Goal: Contribute content: Contribute content

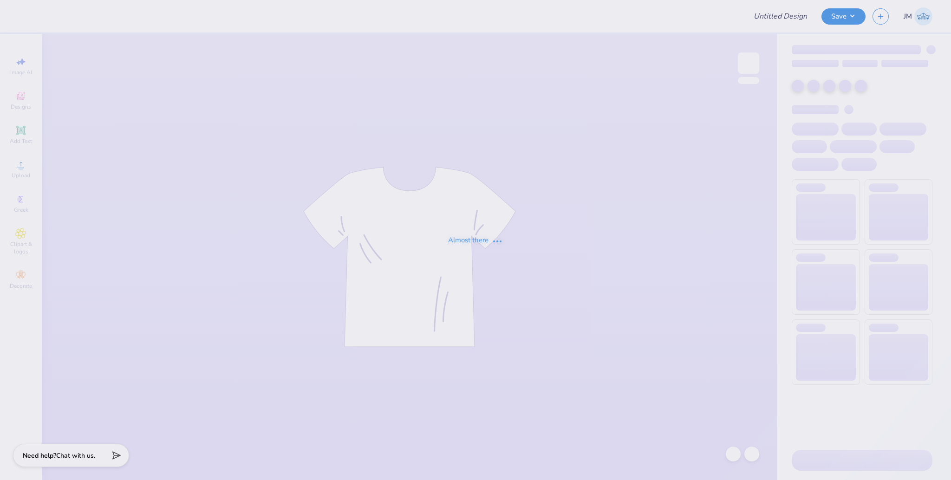
type input "Rockies Option 1"
type input "12"
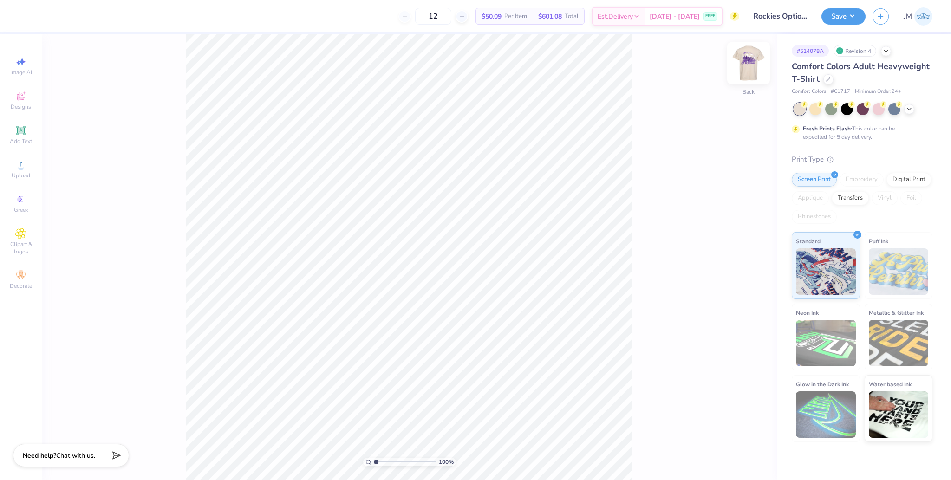
click at [749, 68] on img at bounding box center [748, 63] width 37 height 37
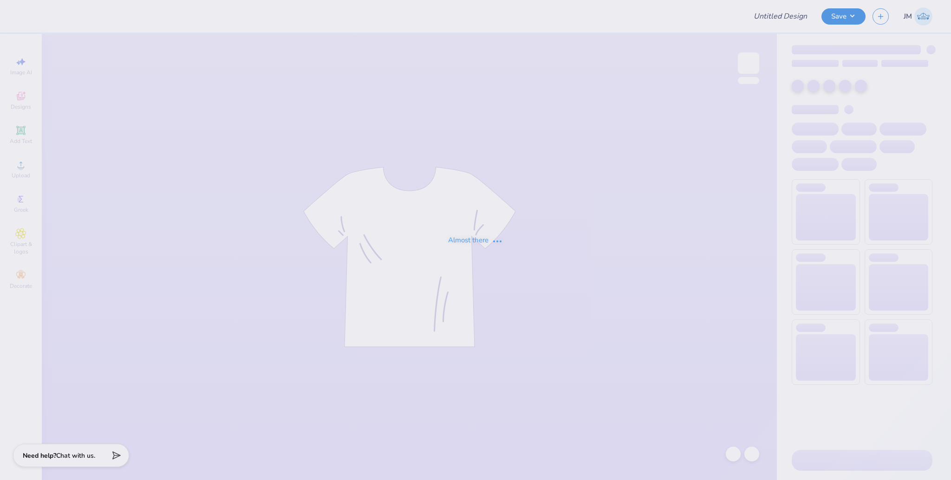
type input "Rockies Option 1"
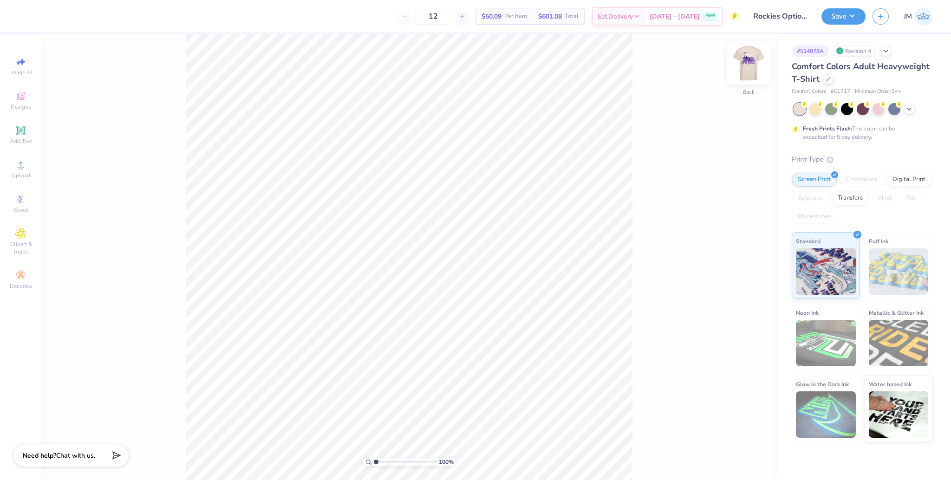
click at [745, 64] on img at bounding box center [748, 63] width 37 height 37
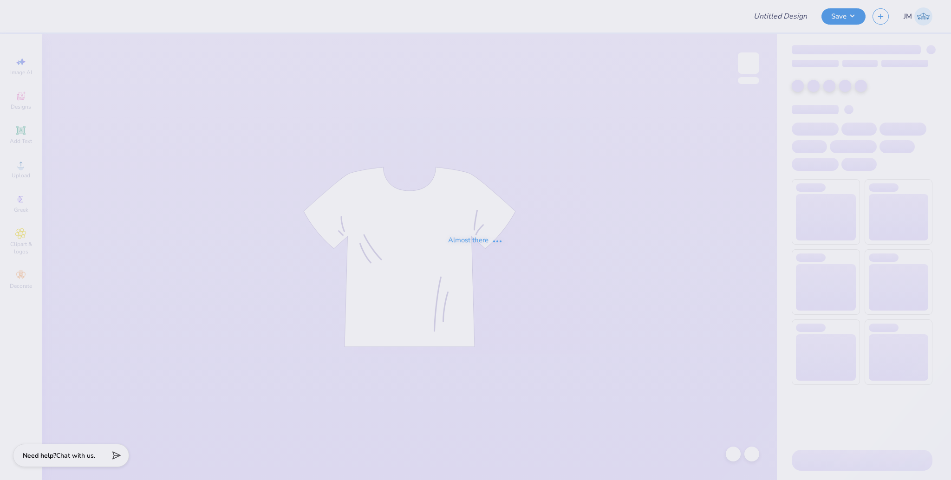
type input "Rockies Option 1"
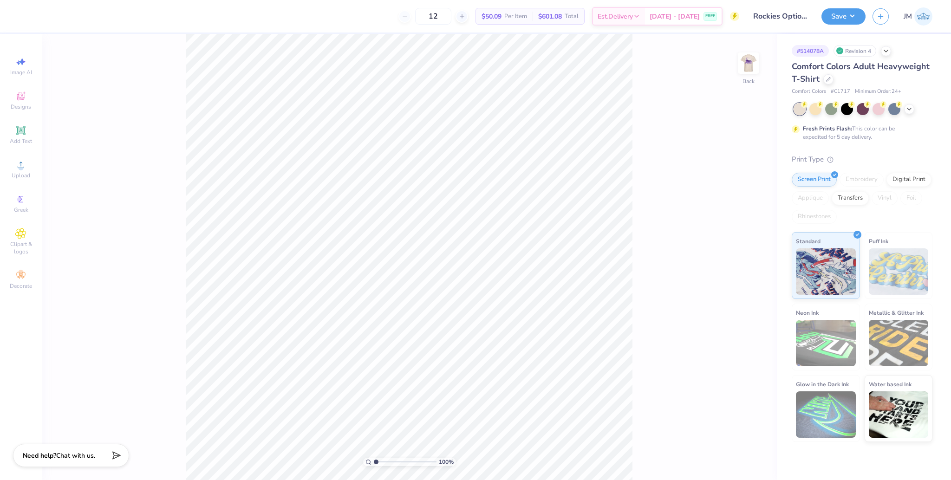
click at [760, 62] on div "100 % Back" at bounding box center [409, 257] width 735 height 446
click at [751, 71] on img at bounding box center [748, 63] width 37 height 37
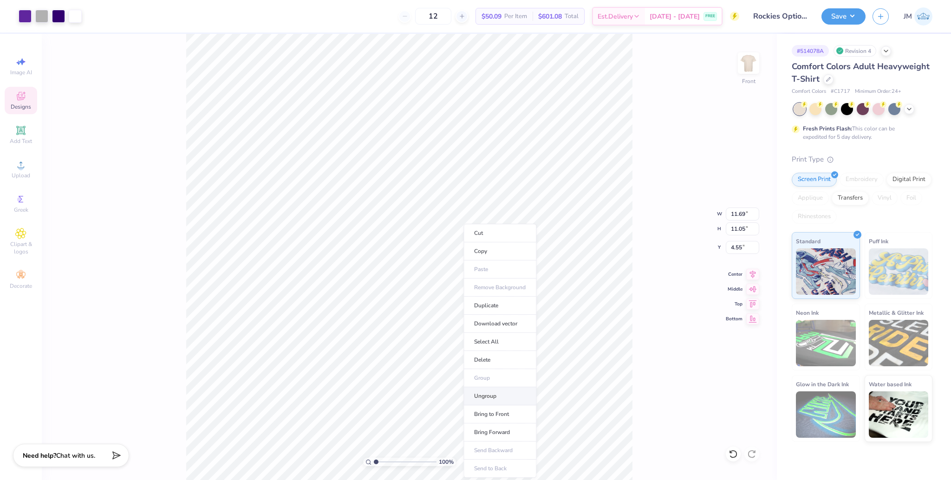
click at [500, 397] on li "Ungroup" at bounding box center [500, 396] width 73 height 18
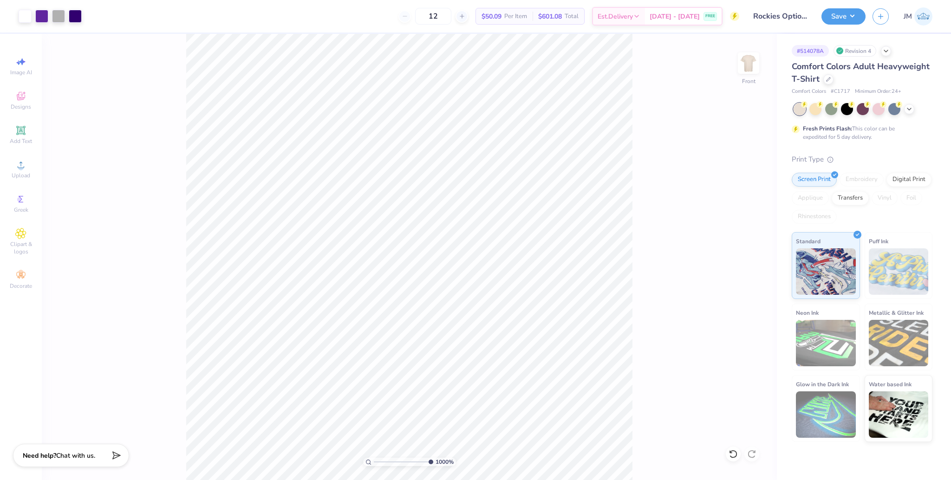
drag, startPoint x: 375, startPoint y: 461, endPoint x: 493, endPoint y: 431, distance: 121.4
type input "10"
click at [433, 458] on input "range" at bounding box center [403, 462] width 59 height 8
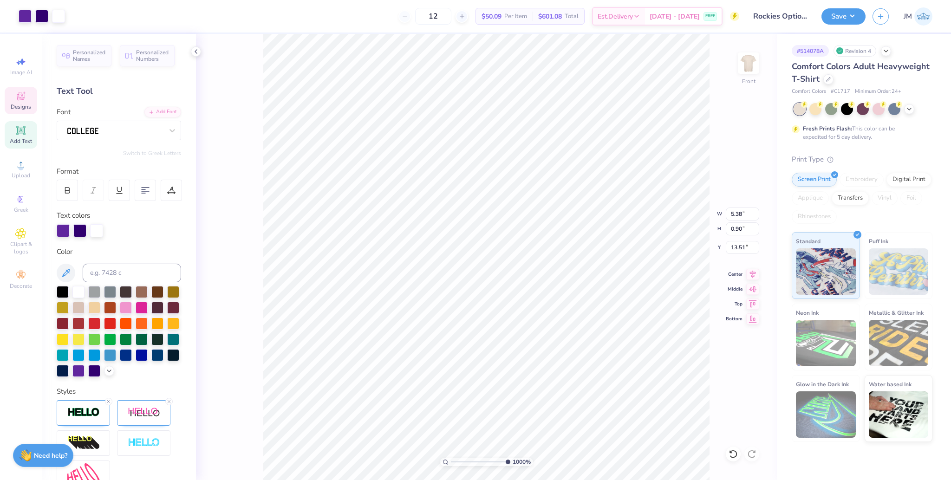
type input "13.51"
drag, startPoint x: 453, startPoint y: 461, endPoint x: 505, endPoint y: 444, distance: 54.6
type input "9.38"
click at [505, 458] on input "range" at bounding box center [482, 462] width 63 height 8
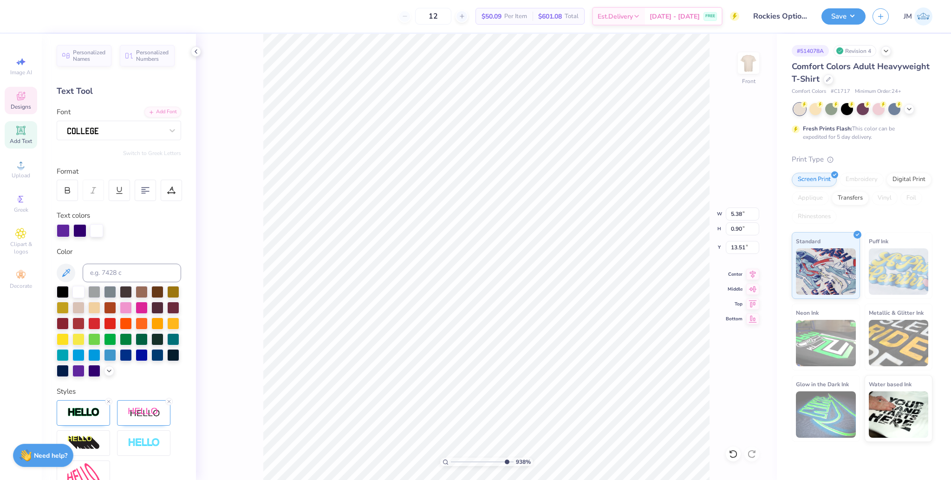
type textarea "DATEDASH"
drag, startPoint x: 503, startPoint y: 462, endPoint x: 461, endPoint y: 442, distance: 46.9
type input "2.31"
click at [461, 458] on input "range" at bounding box center [482, 462] width 63 height 8
click at [733, 459] on icon at bounding box center [733, 454] width 9 height 9
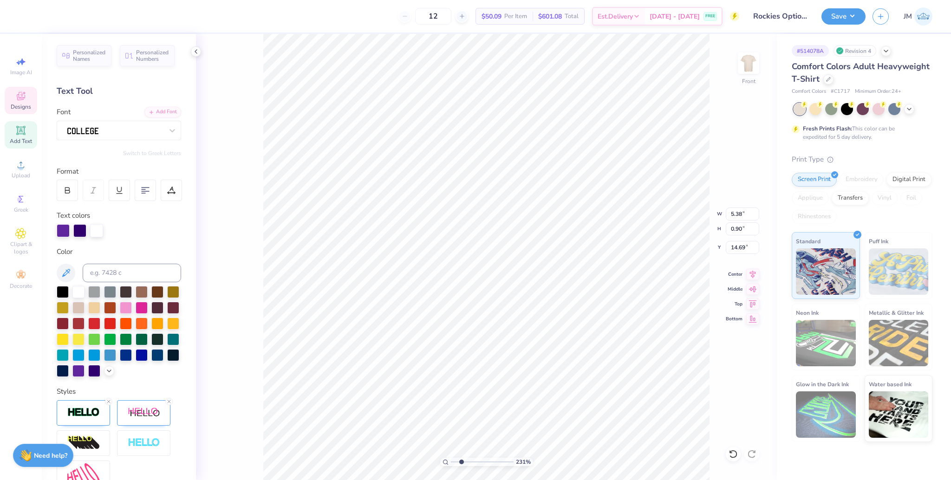
type input "13.51"
drag, startPoint x: 466, startPoint y: 461, endPoint x: 555, endPoint y: 443, distance: 91.0
click at [510, 458] on input "range" at bounding box center [480, 462] width 59 height 8
type input "1"
drag, startPoint x: 473, startPoint y: 462, endPoint x: 430, endPoint y: 460, distance: 42.8
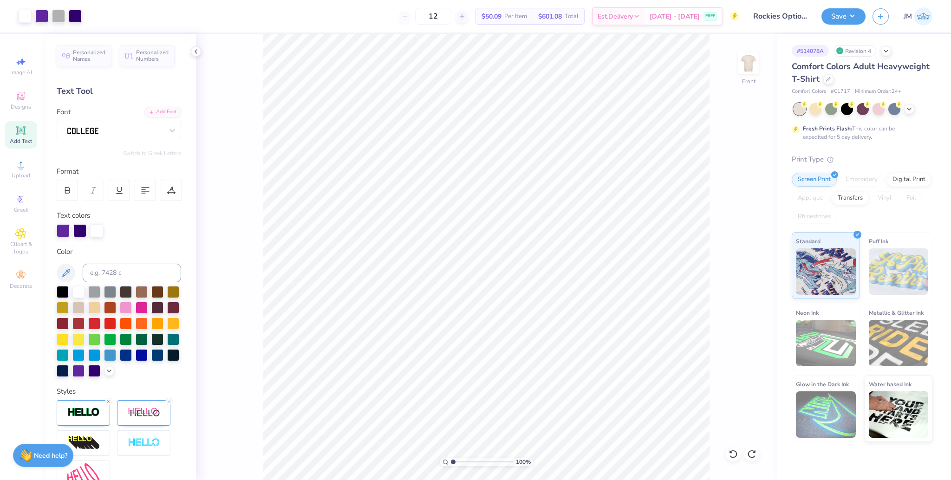
click at [451, 460] on input "range" at bounding box center [482, 462] width 63 height 8
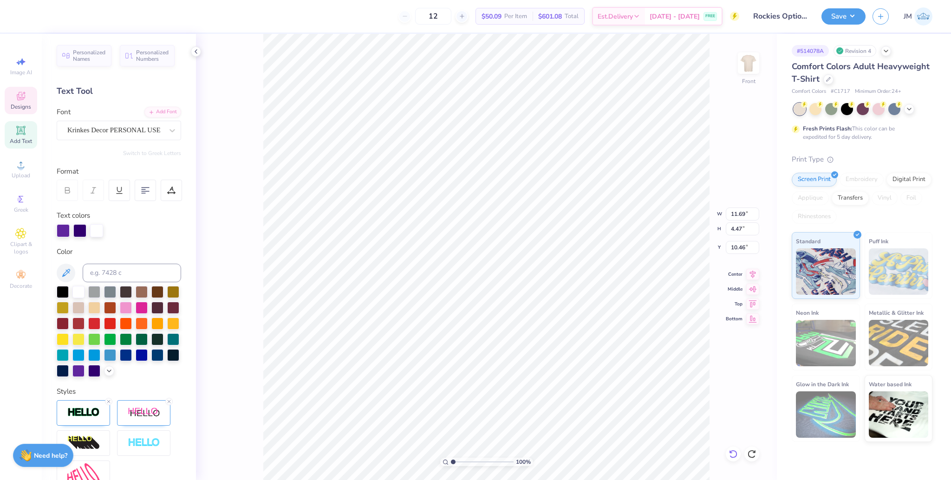
click at [736, 450] on icon at bounding box center [733, 454] width 9 height 9
click at [735, 450] on icon at bounding box center [733, 454] width 9 height 9
click at [735, 450] on div "100 % Front W 11.69 11.69 " H 4.47 4.47 " Y 10.46 10.46 " Center Middle Top Bot…" at bounding box center [486, 257] width 581 height 446
type input "11.05"
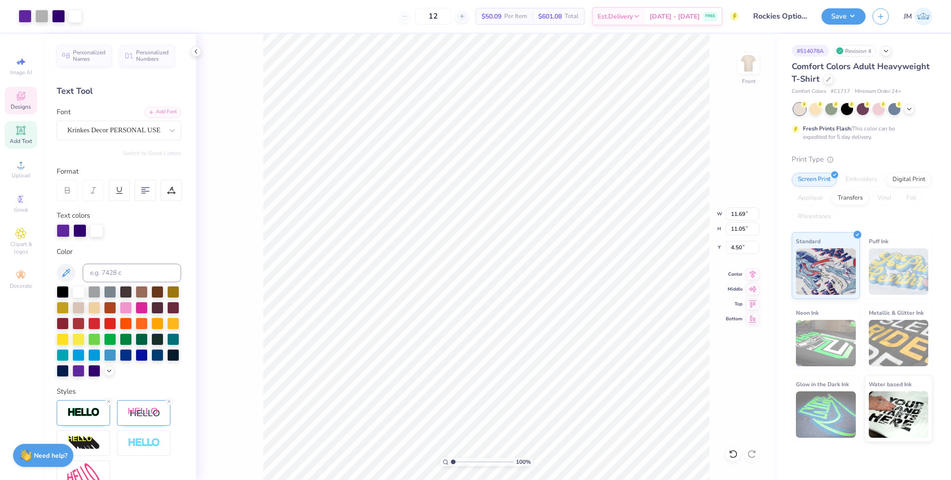
type input "9.78"
click at [739, 456] on div at bounding box center [733, 454] width 15 height 15
click at [737, 453] on div "100 % Front W 11.69 11.69 " H 11.05 11.05 " Y 9.78 9.78 " Center Middle Top Bot…" at bounding box center [486, 257] width 581 height 446
click at [737, 453] on div "100 % Front W 11.69 H 11.05 Y 9.78 Center Middle Top Bottom" at bounding box center [486, 257] width 581 height 446
click at [736, 452] on div "100 % Front" at bounding box center [486, 257] width 581 height 446
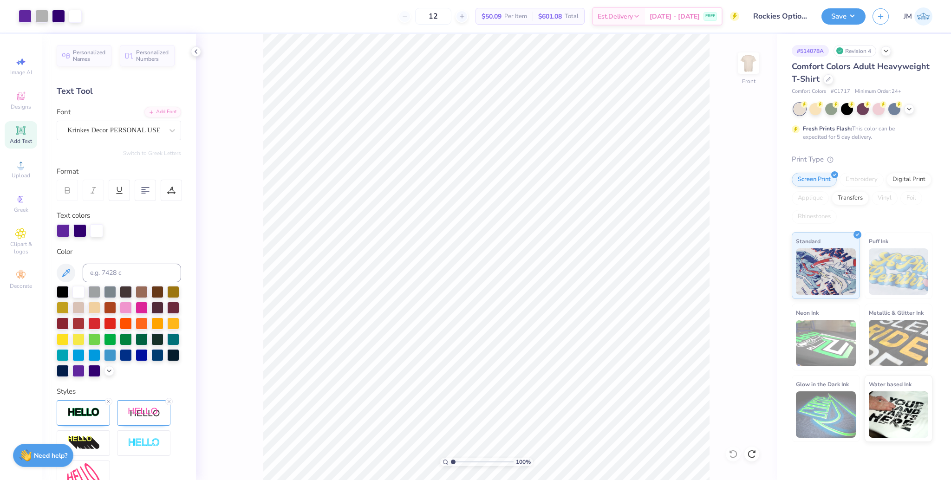
click at [736, 452] on div "100 % Front" at bounding box center [486, 257] width 581 height 446
click at [735, 452] on div "100 % Front" at bounding box center [486, 257] width 581 height 446
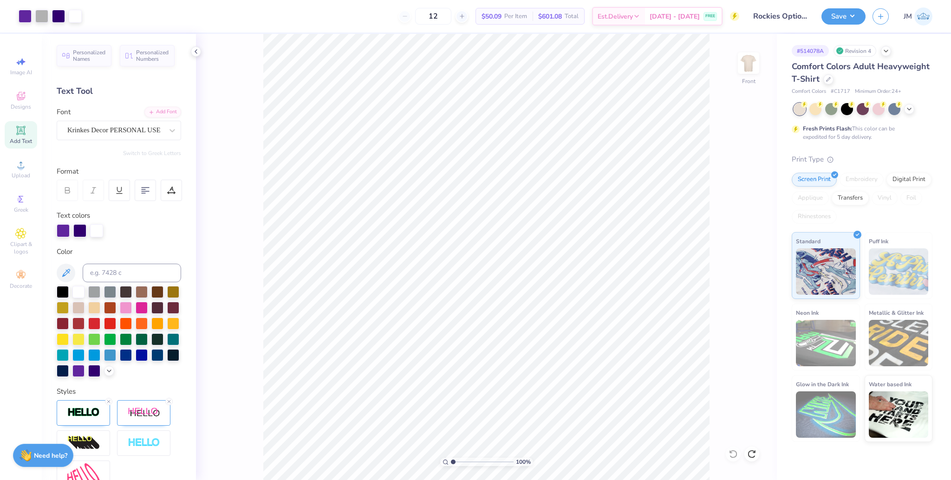
click at [735, 452] on div "100 % Front" at bounding box center [486, 257] width 581 height 446
drag, startPoint x: 448, startPoint y: 458, endPoint x: 454, endPoint y: 458, distance: 6.0
click at [454, 458] on div "100 %" at bounding box center [486, 462] width 93 height 8
drag, startPoint x: 454, startPoint y: 458, endPoint x: 478, endPoint y: 457, distance: 24.2
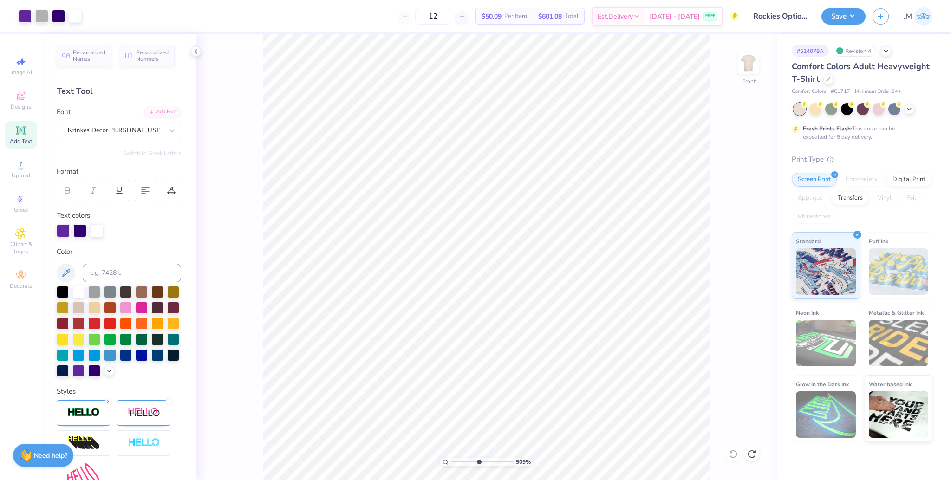
click at [478, 458] on input "range" at bounding box center [482, 462] width 63 height 8
drag, startPoint x: 480, startPoint y: 465, endPoint x: 446, endPoint y: 459, distance: 34.4
type input "1"
click at [451, 459] on input "range" at bounding box center [482, 462] width 63 height 8
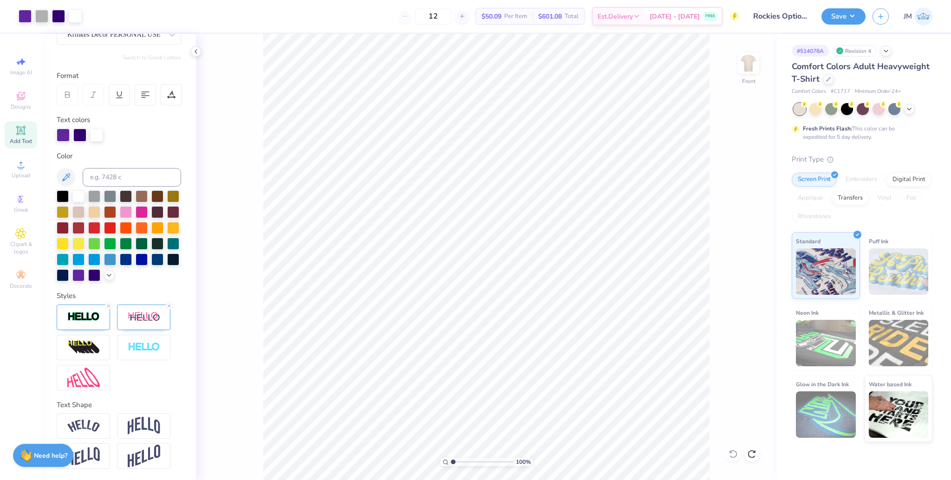
scroll to position [111, 0]
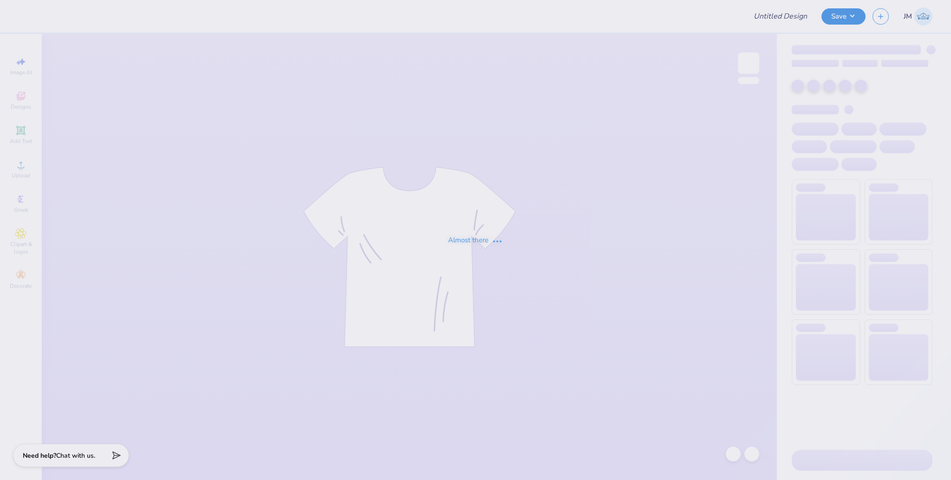
type input "Rockies Option 1"
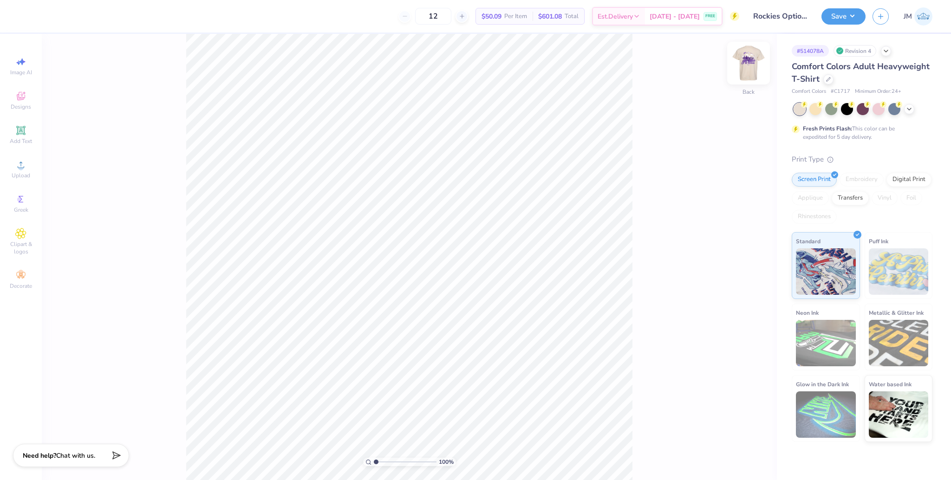
click at [756, 68] on img at bounding box center [748, 63] width 37 height 37
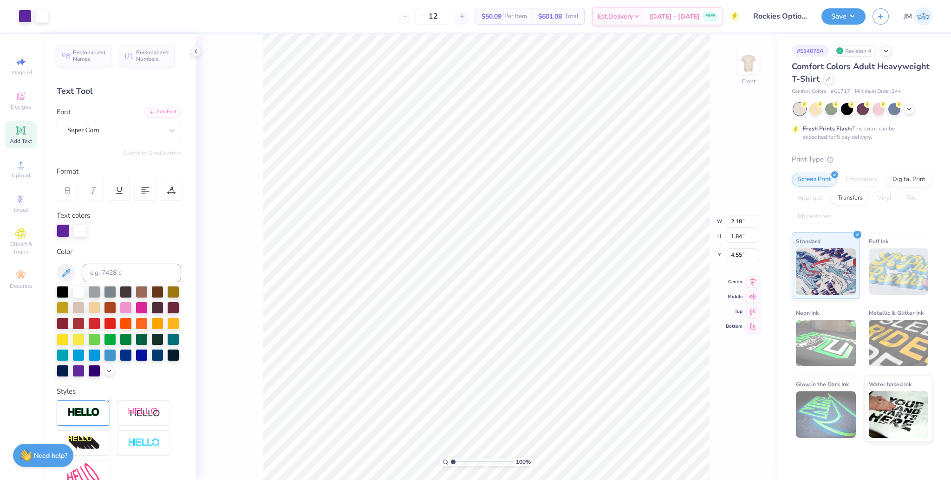
scroll to position [10, 1]
drag, startPoint x: 457, startPoint y: 460, endPoint x: 529, endPoint y: 446, distance: 74.2
type input "10"
click at [510, 458] on input "range" at bounding box center [480, 462] width 59 height 8
type input "5.38"
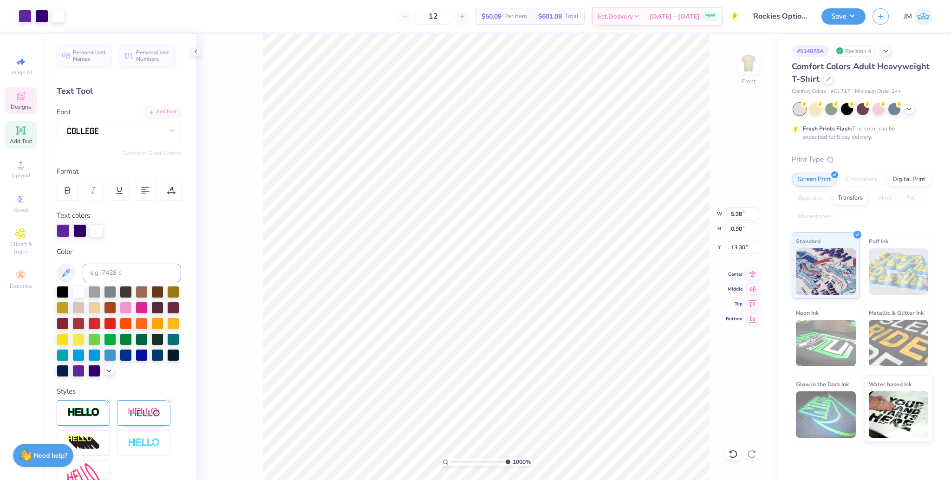
type input "0.90"
type input "13.30"
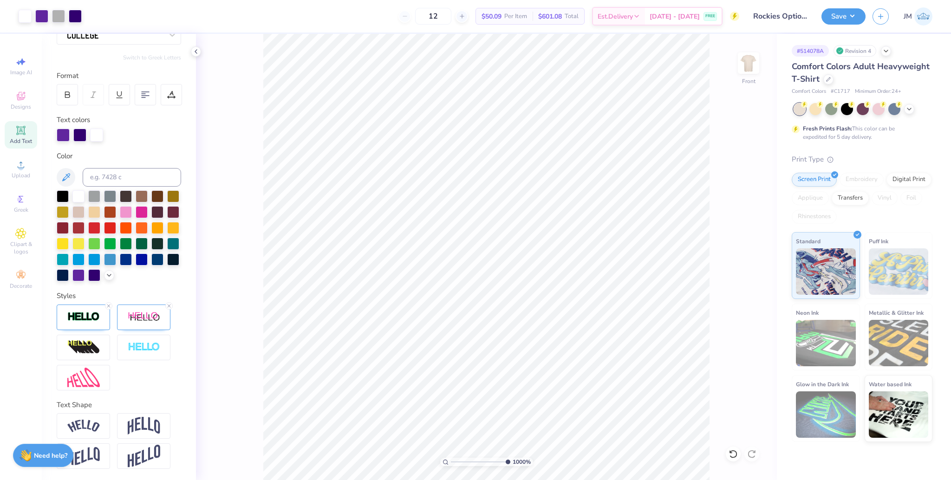
scroll to position [111, 0]
click at [405, 456] on div "1000 %" at bounding box center [486, 257] width 447 height 447
click at [453, 463] on div "1000 %" at bounding box center [486, 462] width 93 height 8
drag, startPoint x: 455, startPoint y: 457, endPoint x: 436, endPoint y: 454, distance: 19.2
type input "1"
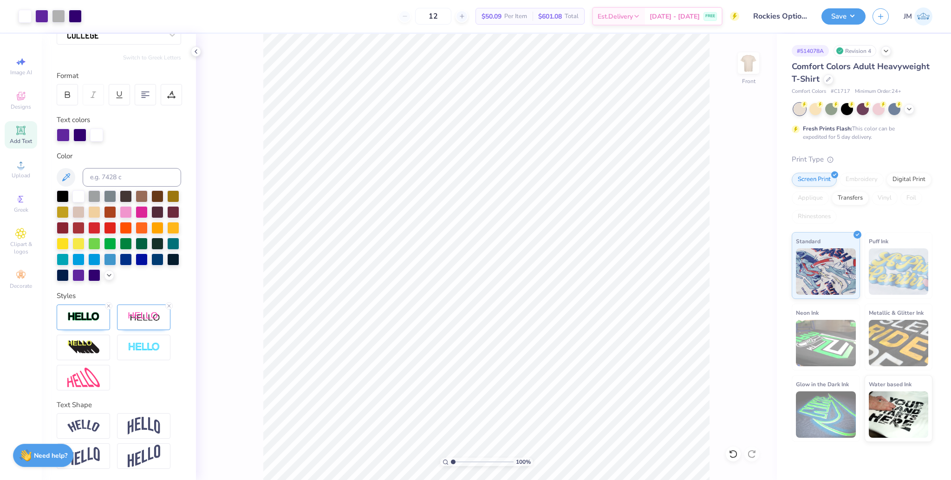
click at [451, 458] on input "range" at bounding box center [482, 462] width 63 height 8
click at [21, 167] on circle at bounding box center [20, 167] width 5 height 5
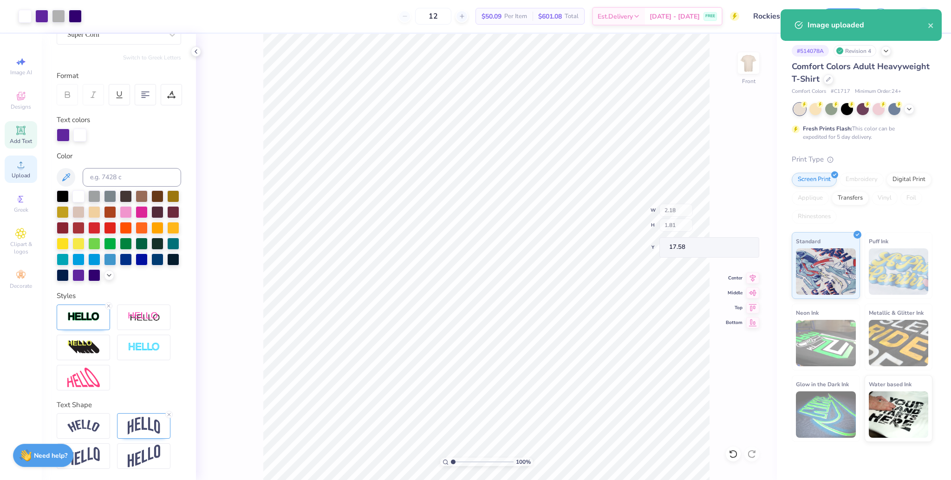
type input "2.18"
type input "1.81"
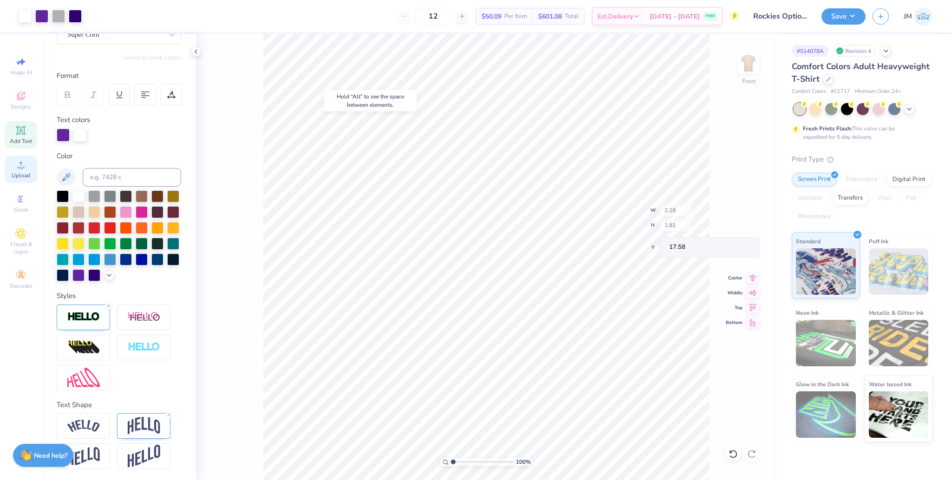
type input "4.54"
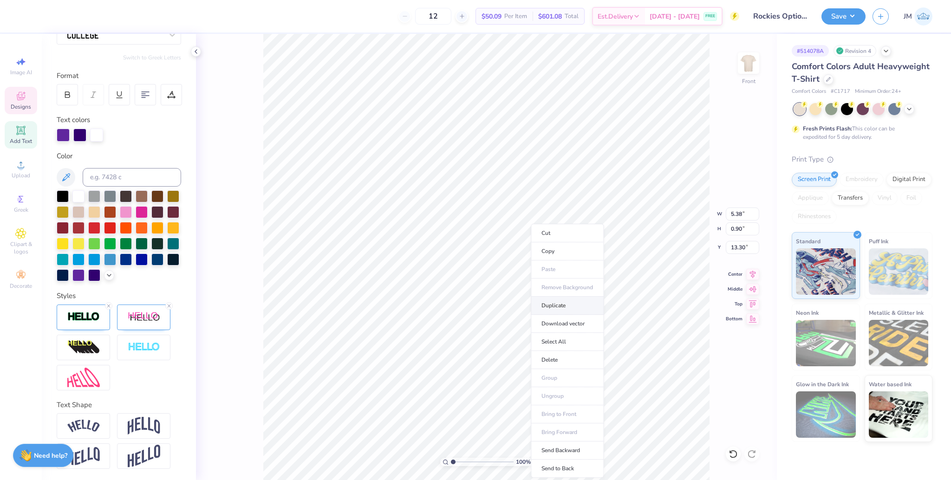
click at [569, 306] on li "Duplicate" at bounding box center [567, 306] width 73 height 18
type input "14.30"
type input "17.28"
type textarea "KKG"
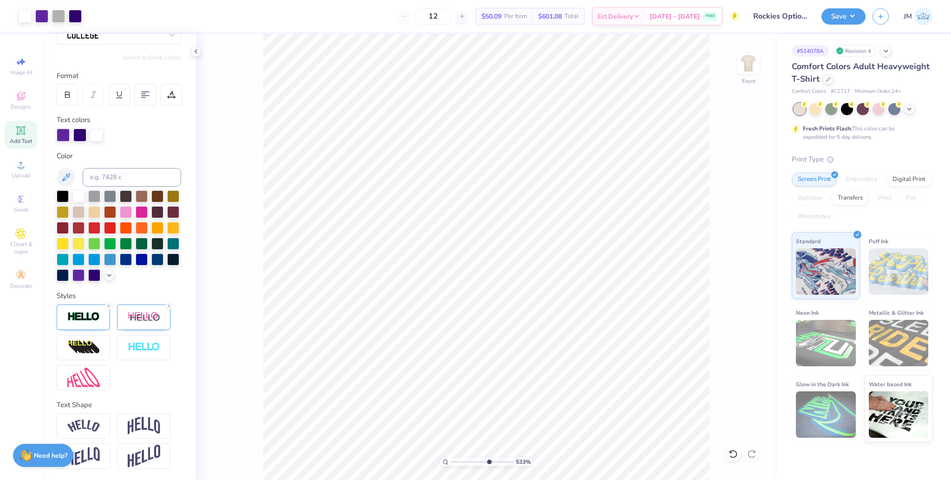
drag, startPoint x: 476, startPoint y: 457, endPoint x: 488, endPoint y: 457, distance: 12.1
type input "6.68"
click at [488, 458] on input "range" at bounding box center [482, 462] width 63 height 8
type input "16.98"
click at [146, 418] on img at bounding box center [144, 426] width 33 height 18
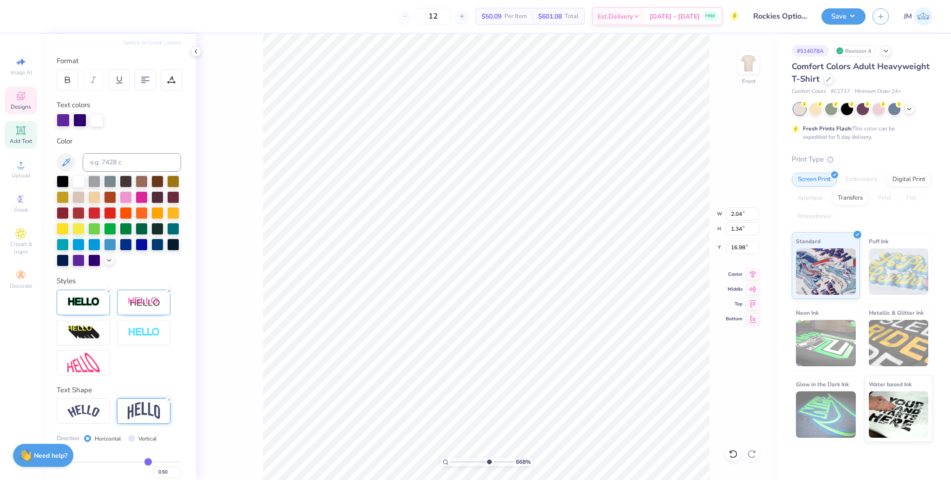
type input "1.34"
type input "16.78"
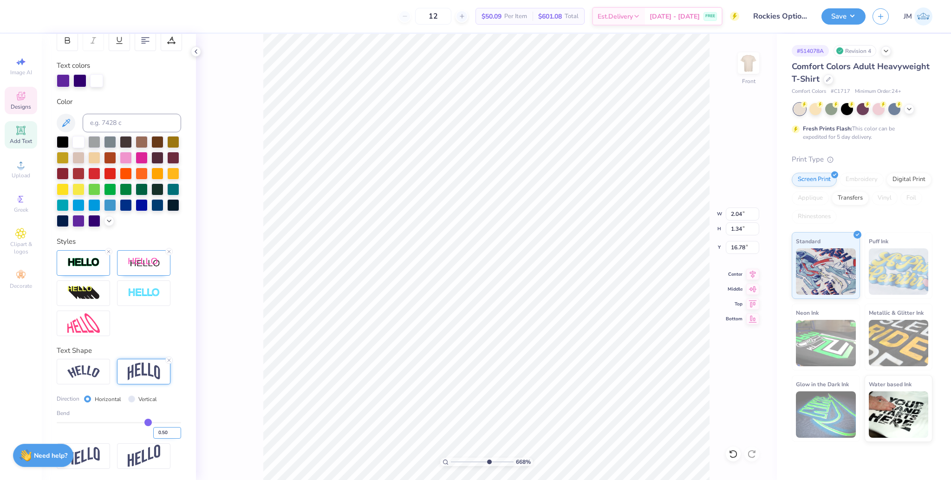
scroll to position [165, 0]
type input "0.55"
type input "0.54"
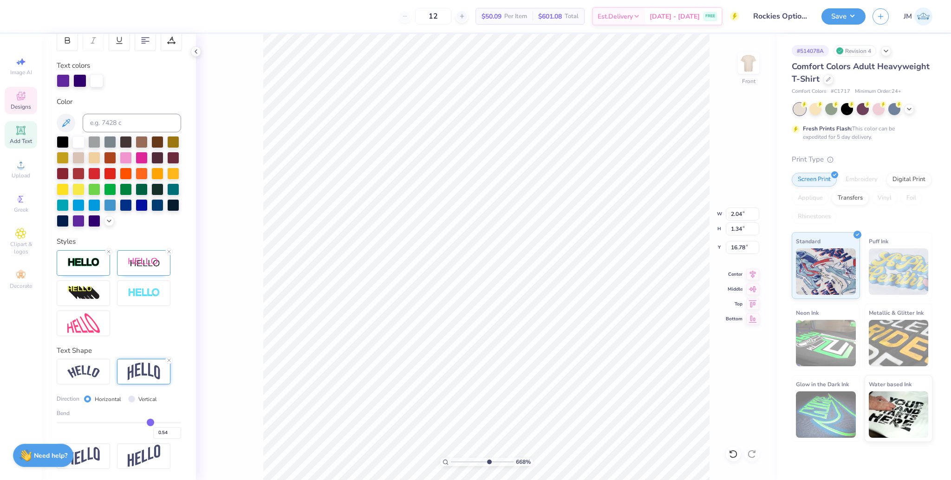
type input "0.53"
type input "0.51"
type input "0.49"
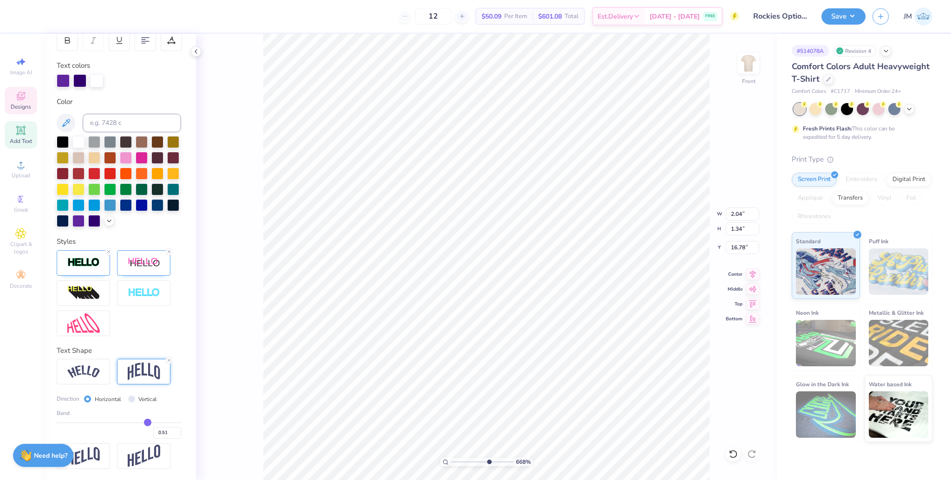
type input "0.49"
type input "0.48"
type input "0.46"
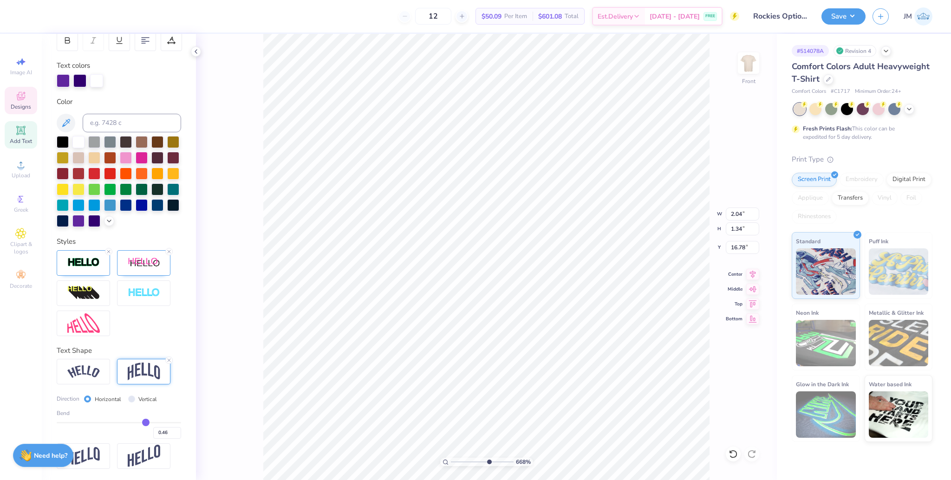
type input "0.44"
type input "0.42"
type input "0.4"
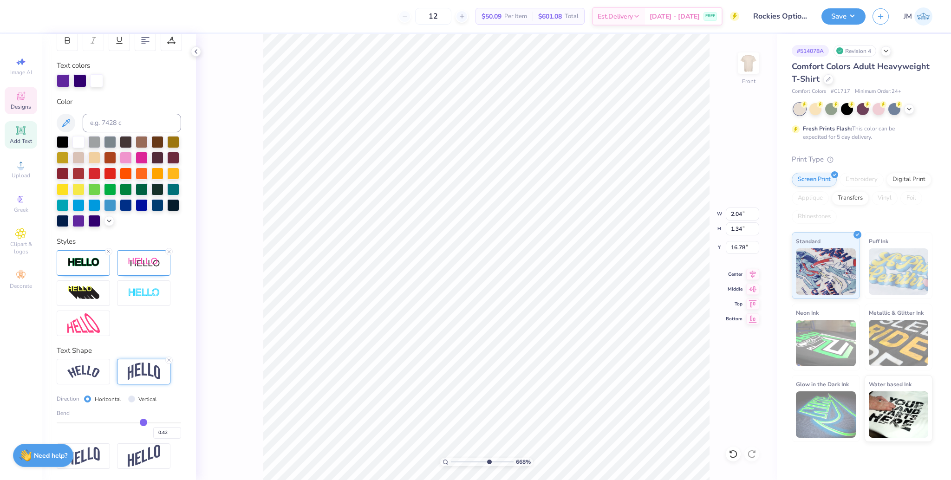
type input "0.40"
type input "0.38"
type input "0.37"
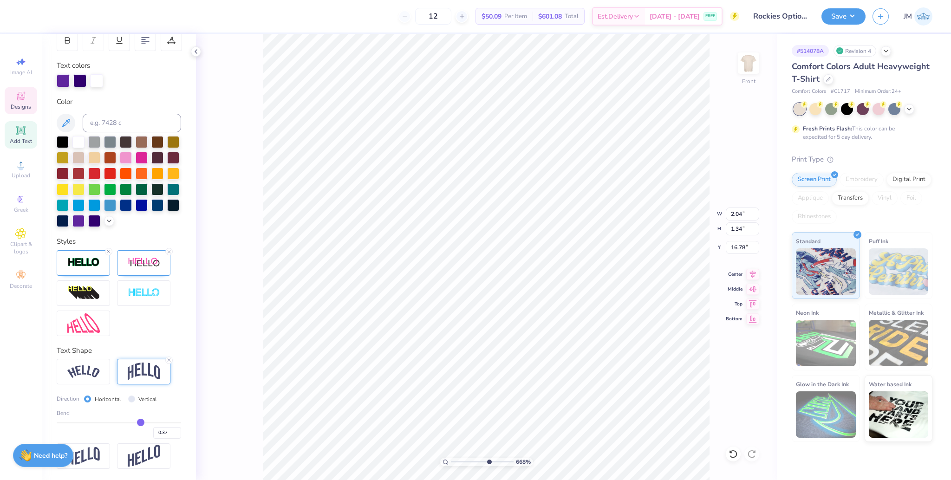
type input "0.36"
type input "0.35"
type input "0.34"
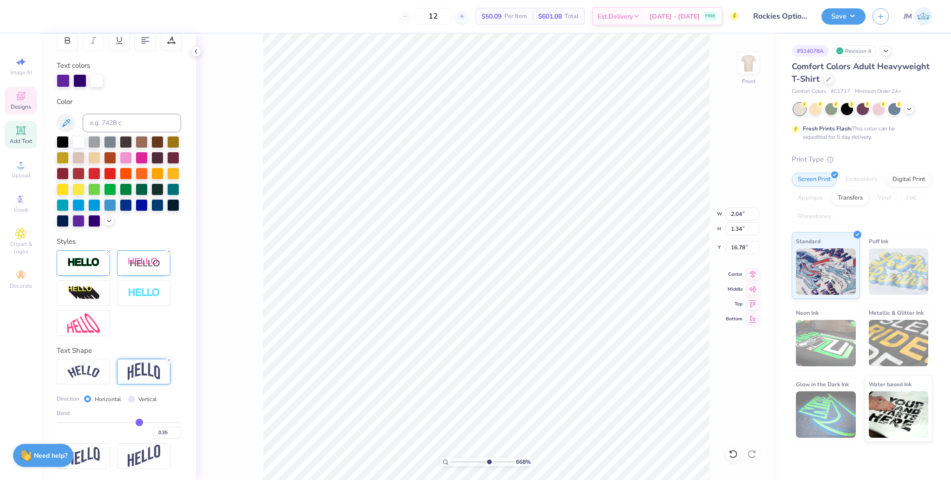
type input "0.34"
type input "0.33"
type input "0.32"
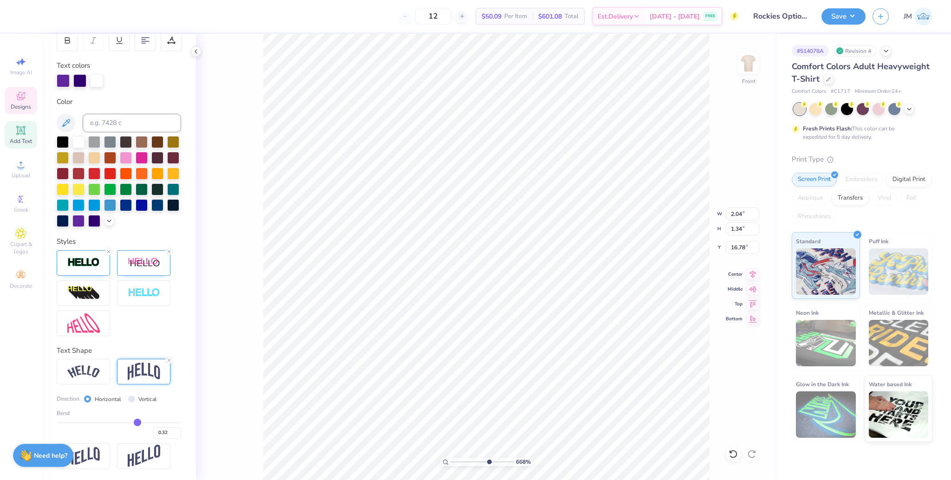
type input "0.31"
type input "0.28"
type input "0.27"
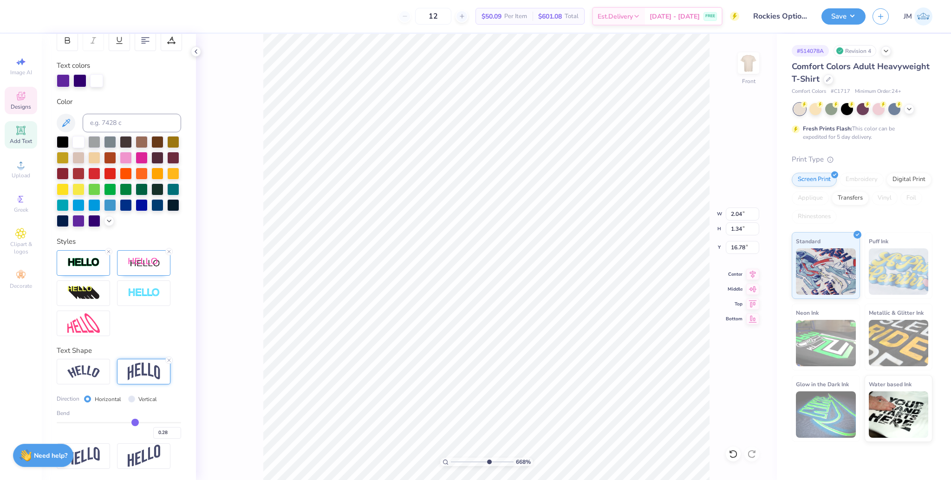
type input "0.27"
type input "0.26"
type input "0.24"
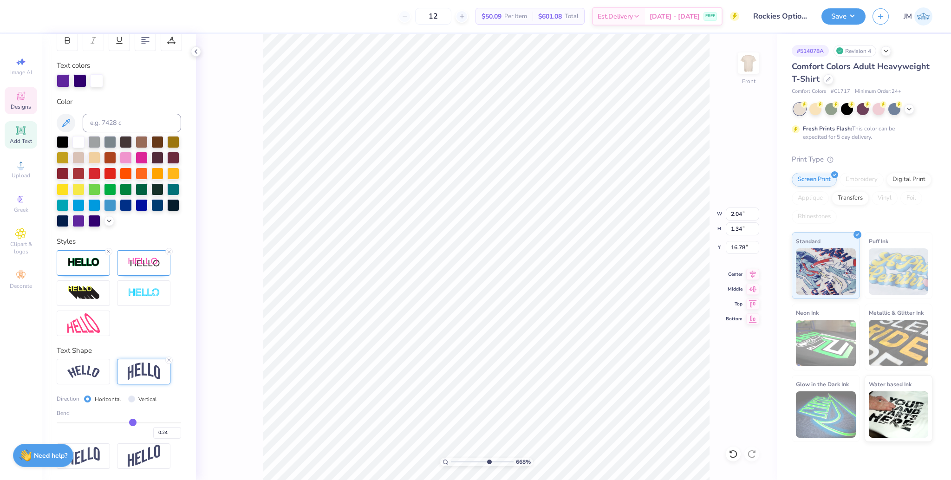
type input "0.23"
type input "0.22"
type input "0.2"
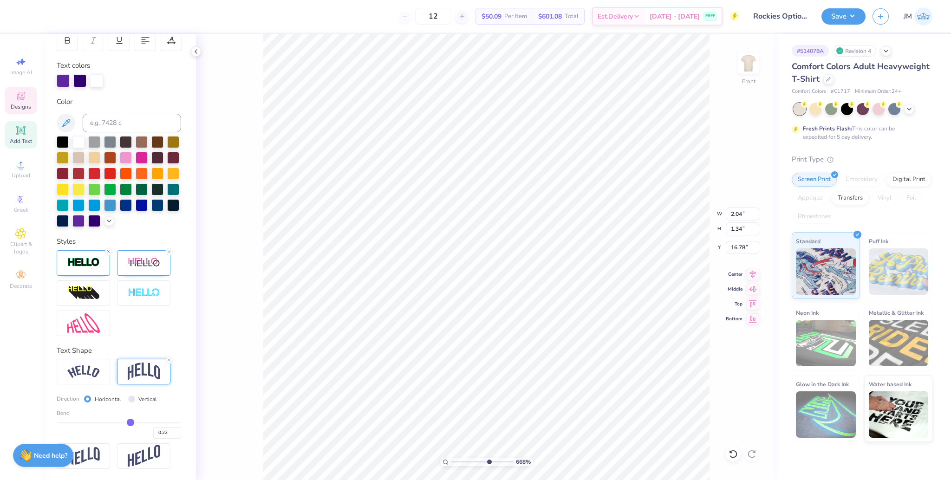
type input "0.20"
type input "0.19"
type input "0.18"
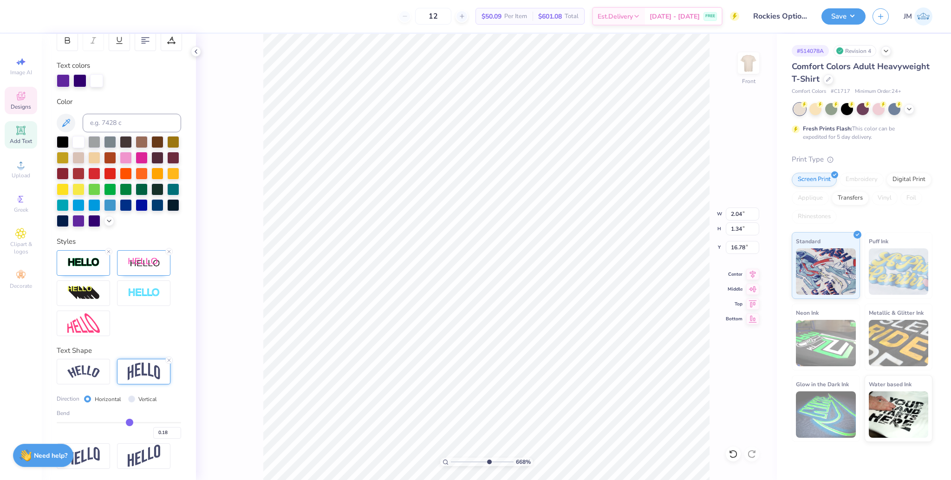
type input "0.17"
type input "0.16"
type input "0.15"
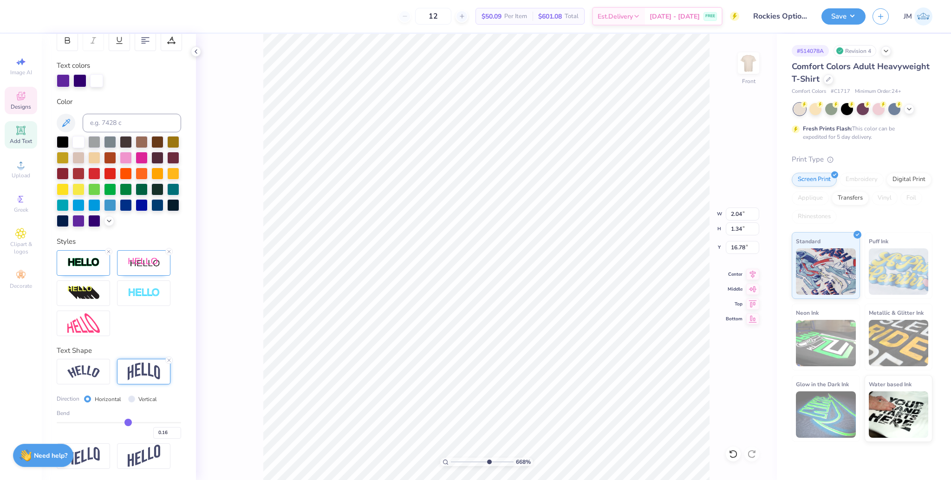
type input "0.15"
type input "0.14"
drag, startPoint x: 144, startPoint y: 423, endPoint x: 122, endPoint y: 419, distance: 22.6
type input "0.14"
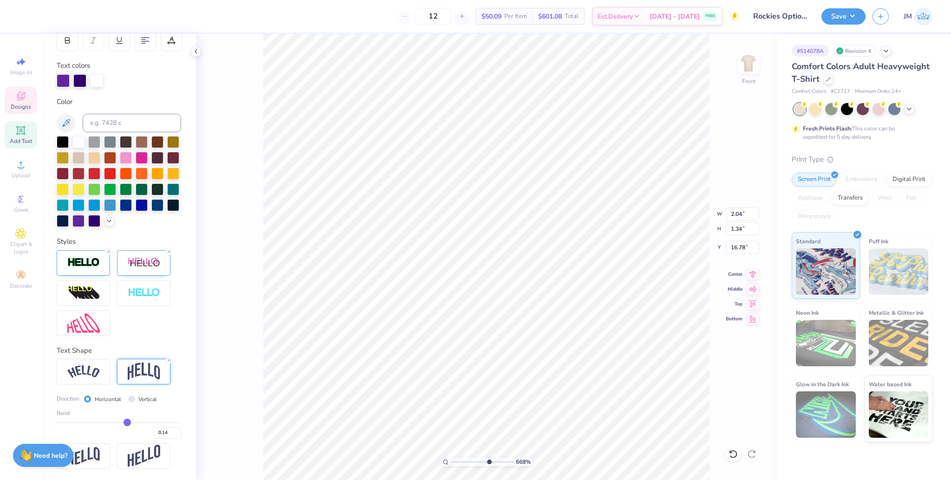
click at [122, 422] on input "range" at bounding box center [119, 422] width 124 height 1
type input "1.02"
type input "16.93"
type input "1"
click at [451, 458] on input "range" at bounding box center [482, 462] width 63 height 8
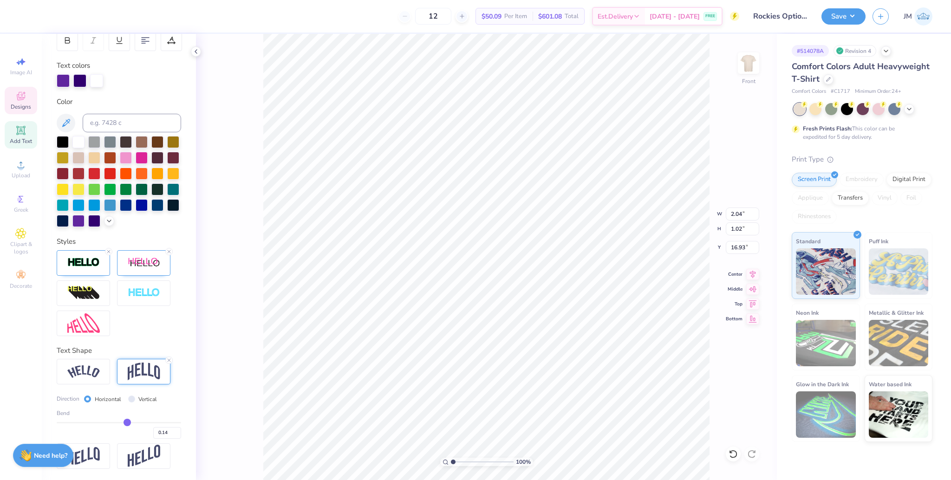
type input "4.54"
drag, startPoint x: 452, startPoint y: 461, endPoint x: 463, endPoint y: 456, distance: 11.8
type input "2.55"
click at [463, 458] on input "range" at bounding box center [482, 462] width 63 height 8
type input "2.15"
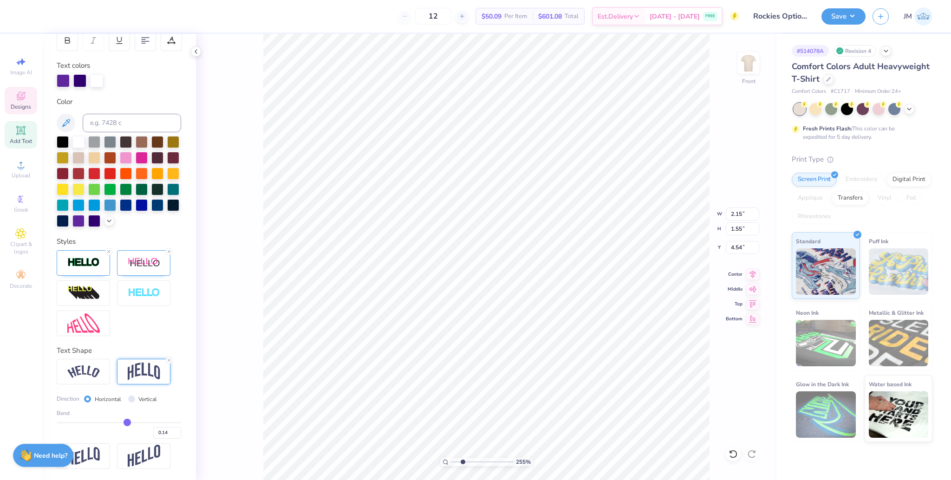
type input "1.55"
type input "4.34"
type input "1.62"
type input "4.31"
drag, startPoint x: 438, startPoint y: 459, endPoint x: 432, endPoint y: 456, distance: 7.3
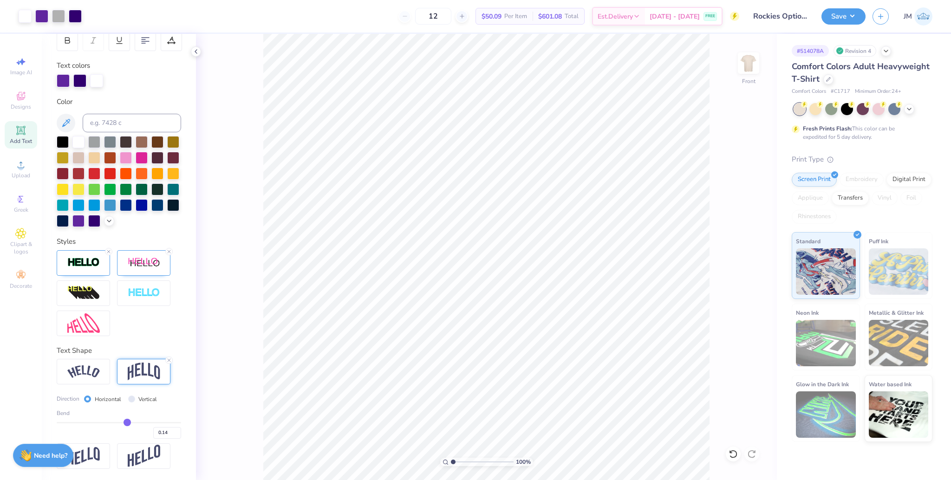
type input "1"
click at [451, 458] on input "range" at bounding box center [482, 462] width 63 height 8
type input "4.54"
click at [461, 458] on input "range" at bounding box center [482, 462] width 63 height 8
type input "2.23"
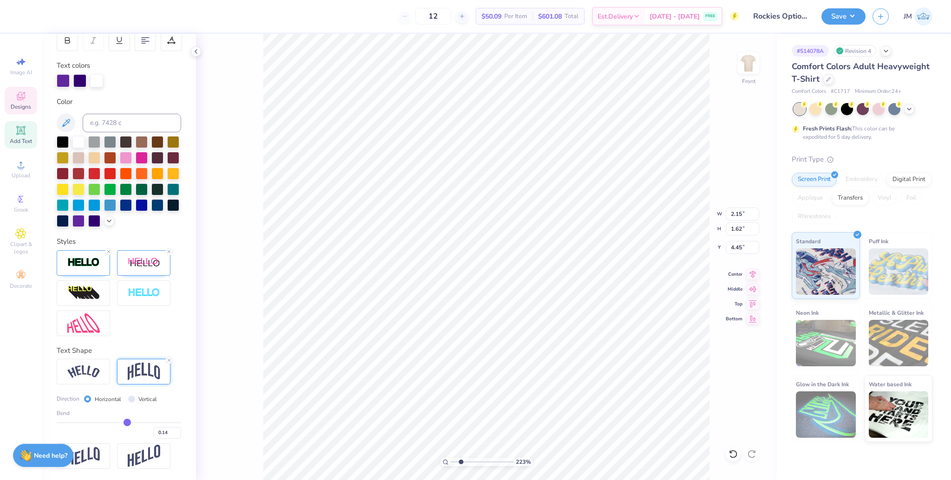
type input "4.45"
type input "1.65"
type input "4.43"
drag, startPoint x: 461, startPoint y: 463, endPoint x: 428, endPoint y: 451, distance: 35.1
type input "1"
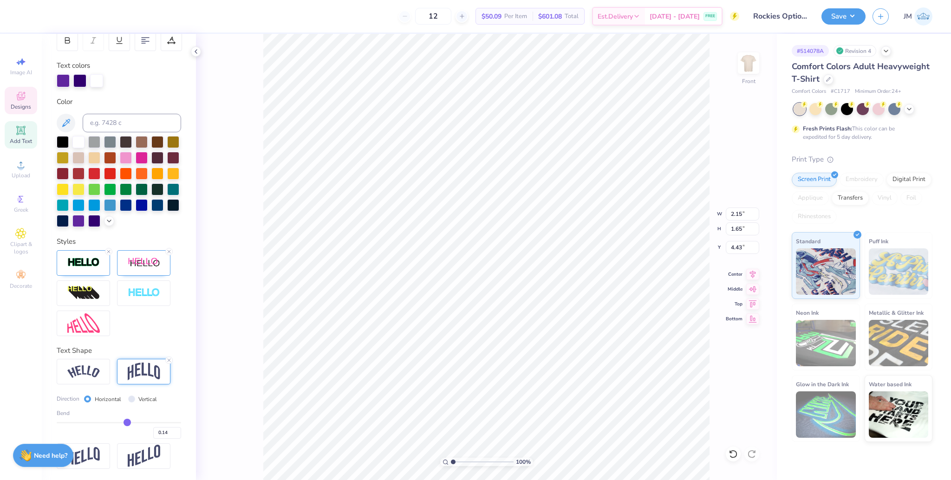
click at [451, 458] on input "range" at bounding box center [482, 462] width 63 height 8
click at [487, 335] on li "Group" at bounding box center [494, 337] width 73 height 18
click at [734, 210] on input "11.69" at bounding box center [742, 214] width 33 height 13
click at [736, 249] on input "4.43" at bounding box center [742, 247] width 33 height 13
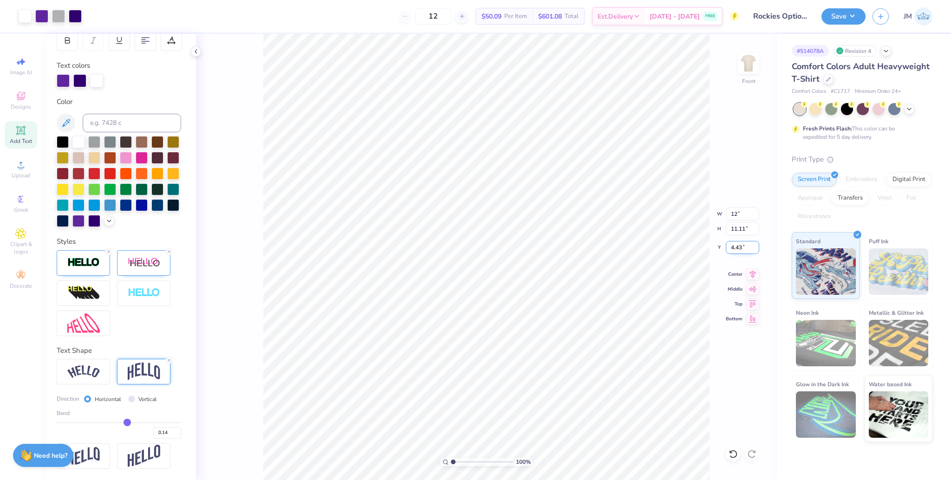
click at [736, 249] on input "4.43" at bounding box center [742, 247] width 33 height 13
type input "12.00"
type input "11.41"
click at [736, 249] on input "4.28" at bounding box center [742, 247] width 33 height 13
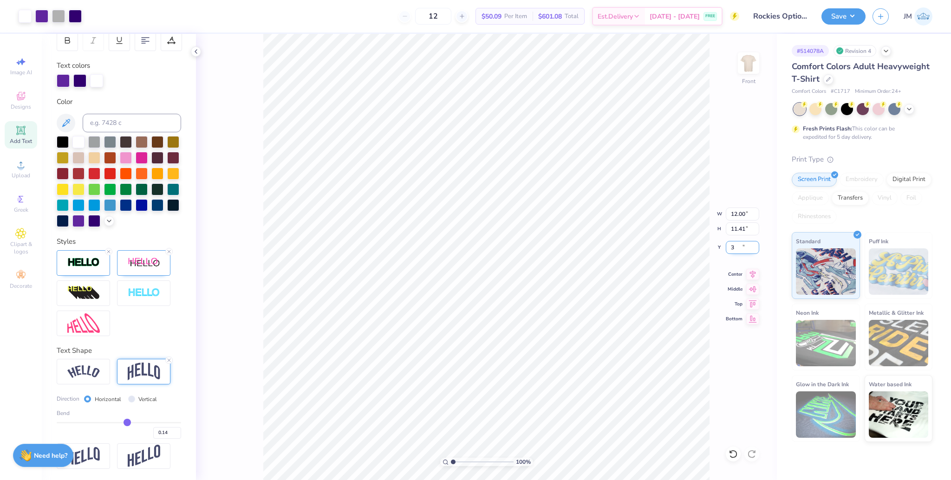
type input "3.00"
click at [492, 372] on li "Ungroup" at bounding box center [488, 371] width 73 height 18
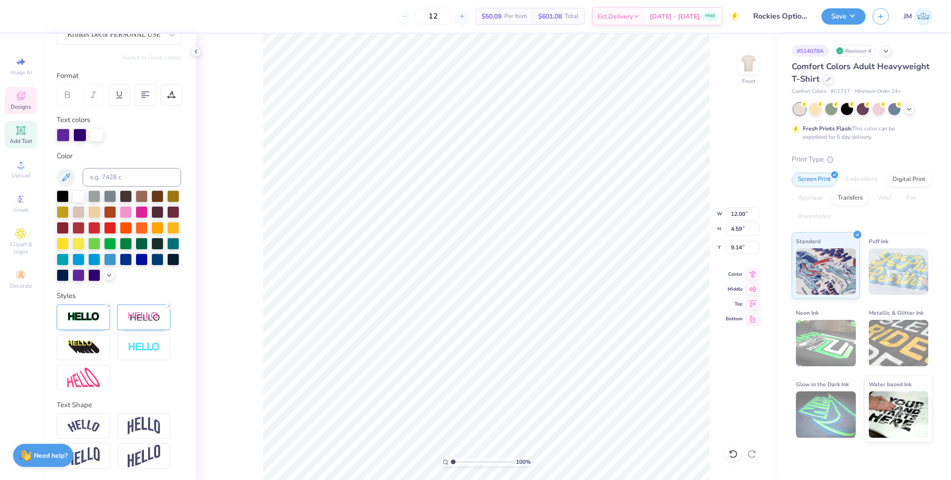
type input "11.39"
type input "11.26"
type input "3.11"
click at [579, 378] on li "Group" at bounding box center [581, 378] width 73 height 18
click at [752, 71] on img at bounding box center [748, 63] width 37 height 37
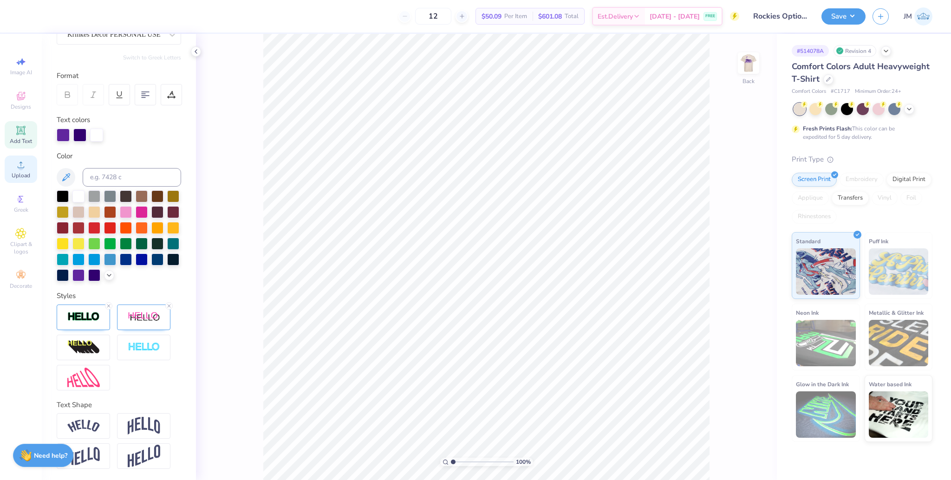
click at [15, 169] on div "Upload" at bounding box center [21, 169] width 33 height 27
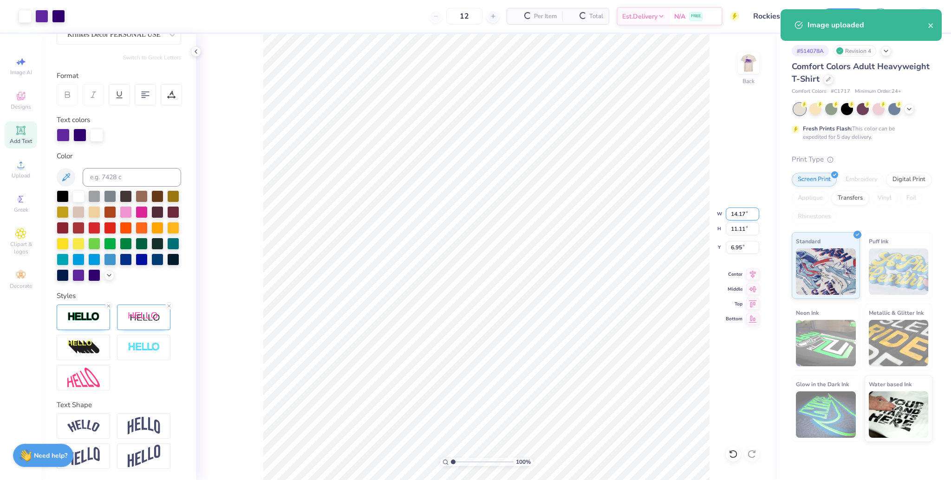
click at [733, 215] on input "14.17" at bounding box center [742, 214] width 33 height 13
type input "10.00"
type input "7.84"
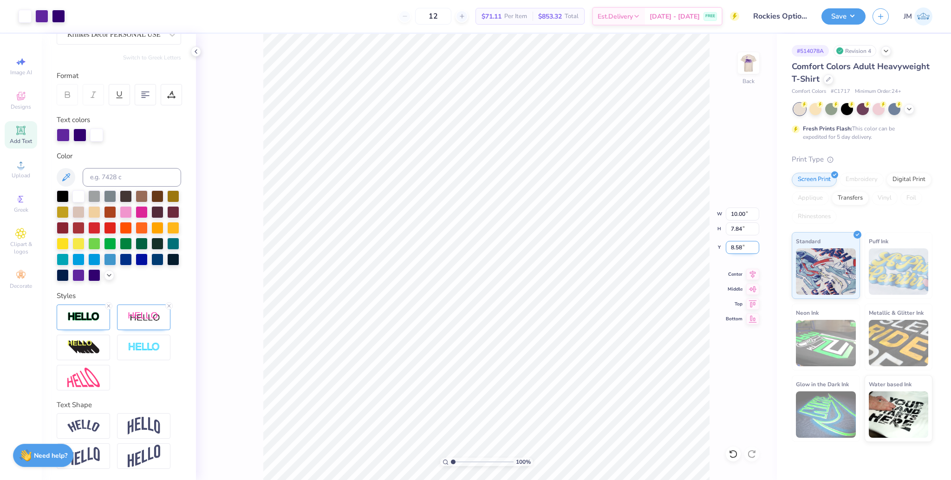
click at [737, 248] on input "8.58" at bounding box center [742, 247] width 33 height 13
type input "3.00"
click at [732, 213] on input "10.00" at bounding box center [742, 214] width 33 height 13
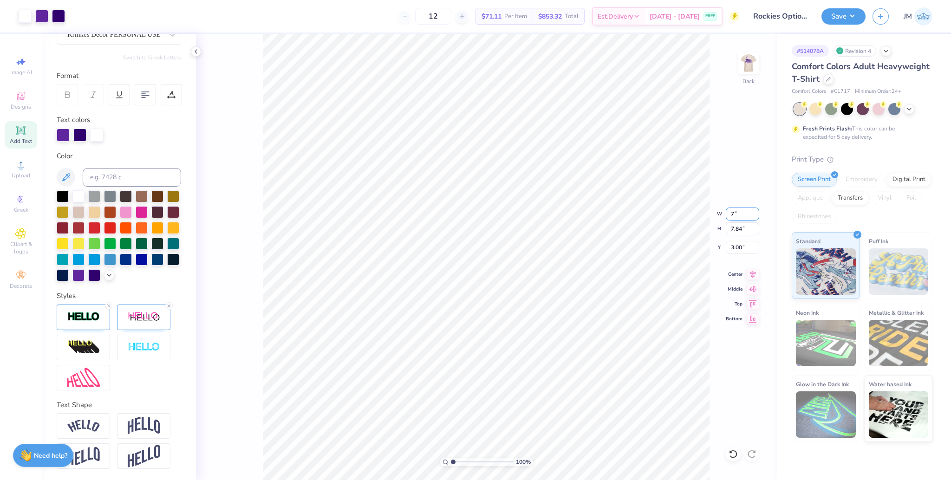
type input "7.00"
type input "5.49"
type input "4.18"
click at [732, 213] on input "7.00" at bounding box center [742, 214] width 33 height 13
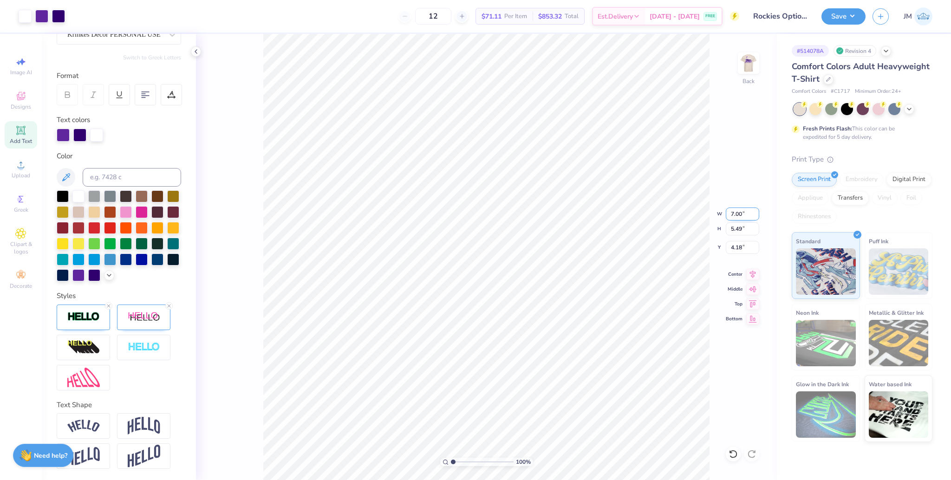
click at [732, 213] on input "7.00" at bounding box center [742, 214] width 33 height 13
type input "8.00"
type input "6.27"
click at [736, 253] on input "3.78" at bounding box center [742, 247] width 33 height 13
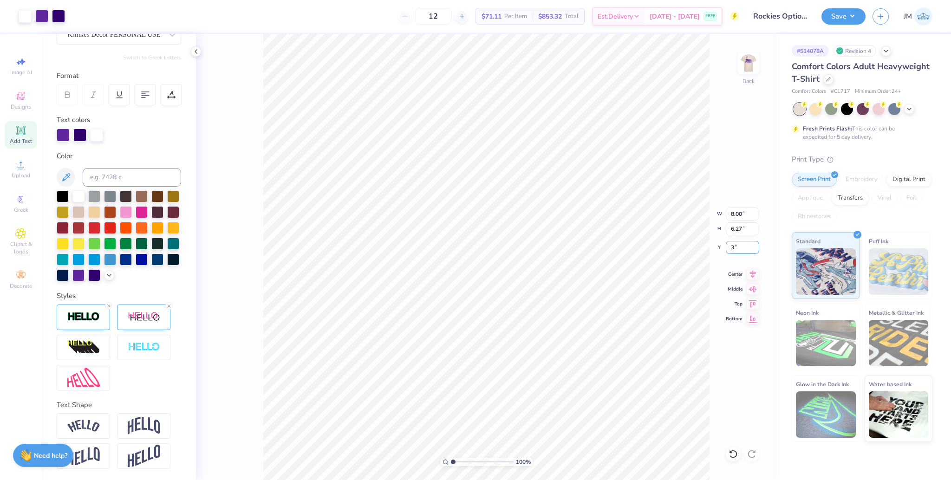
type input "3.00"
click at [846, 17] on button "Save" at bounding box center [844, 15] width 44 height 16
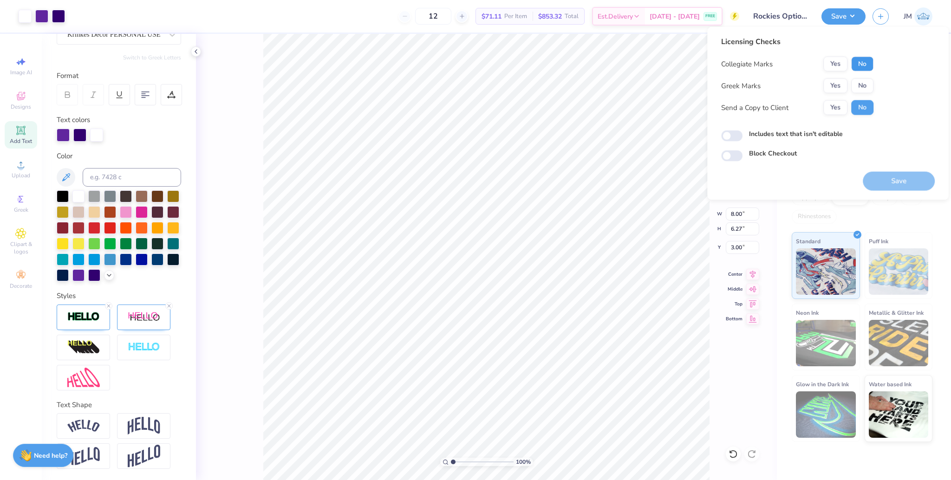
click at [858, 59] on button "No" at bounding box center [862, 64] width 22 height 15
click at [831, 81] on button "Yes" at bounding box center [835, 85] width 24 height 15
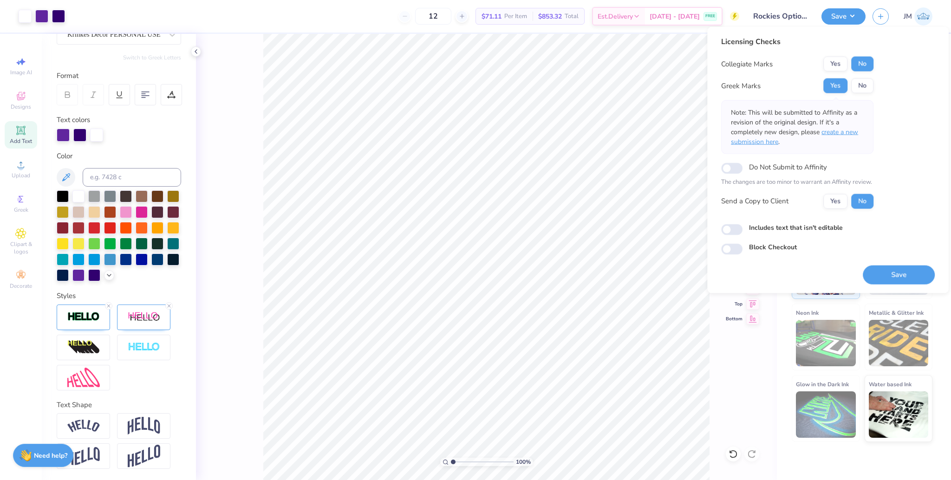
click at [845, 135] on span "create a new submission here" at bounding box center [794, 137] width 127 height 19
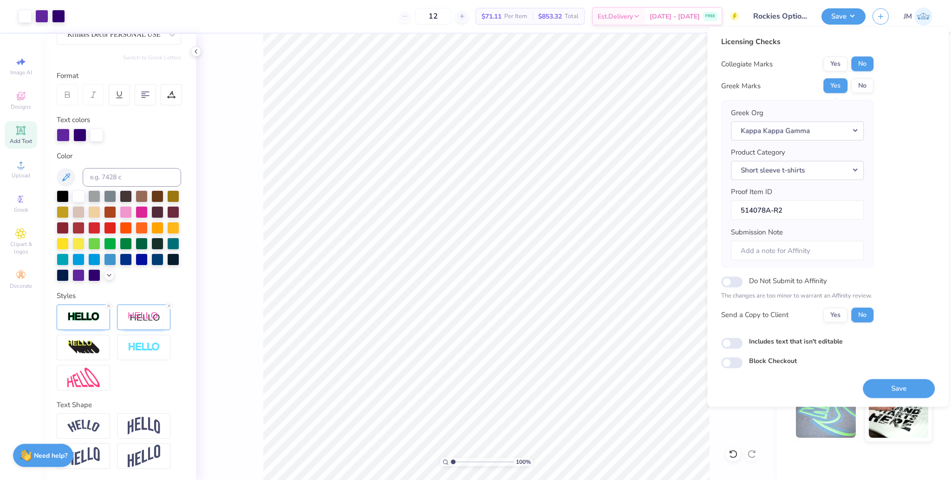
drag, startPoint x: 908, startPoint y: 386, endPoint x: 892, endPoint y: 378, distance: 18.5
click at [909, 386] on button "Save" at bounding box center [899, 388] width 72 height 19
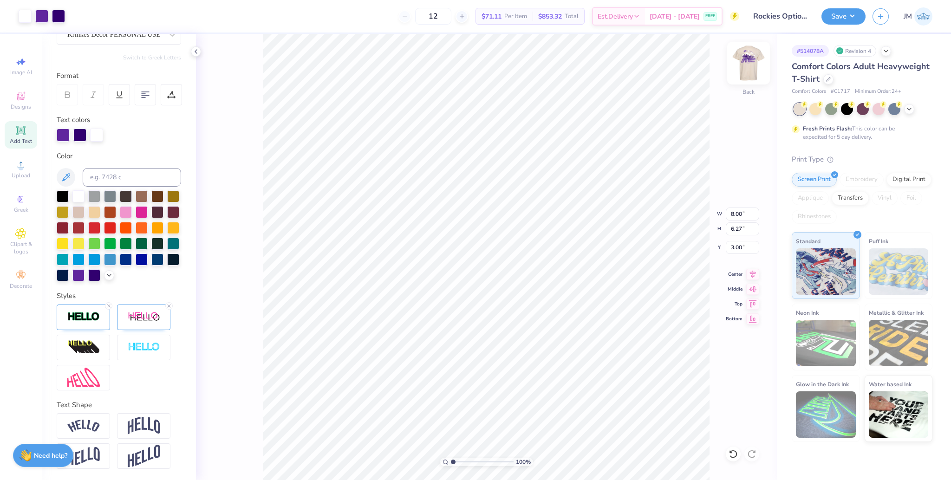
click at [741, 52] on img at bounding box center [748, 63] width 37 height 37
click at [843, 16] on button "Save" at bounding box center [844, 15] width 44 height 16
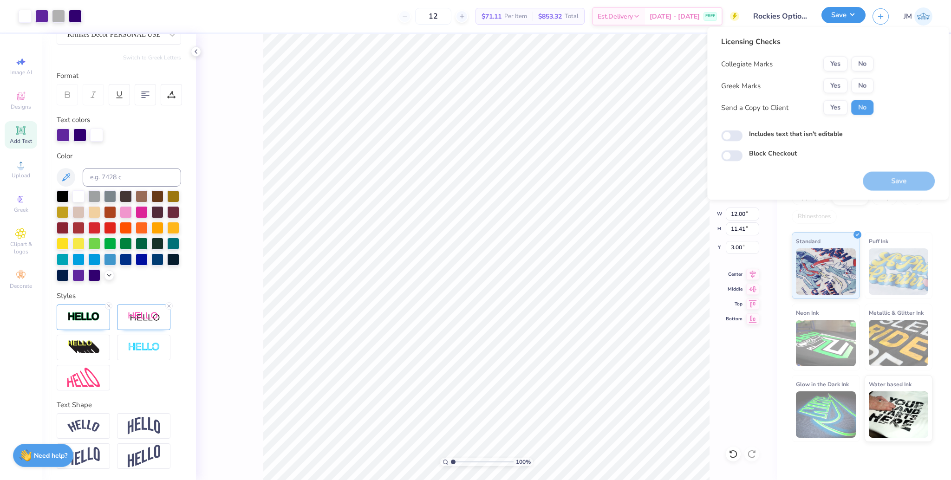
click at [843, 16] on button "Save" at bounding box center [844, 15] width 44 height 16
